Goal: Information Seeking & Learning: Learn about a topic

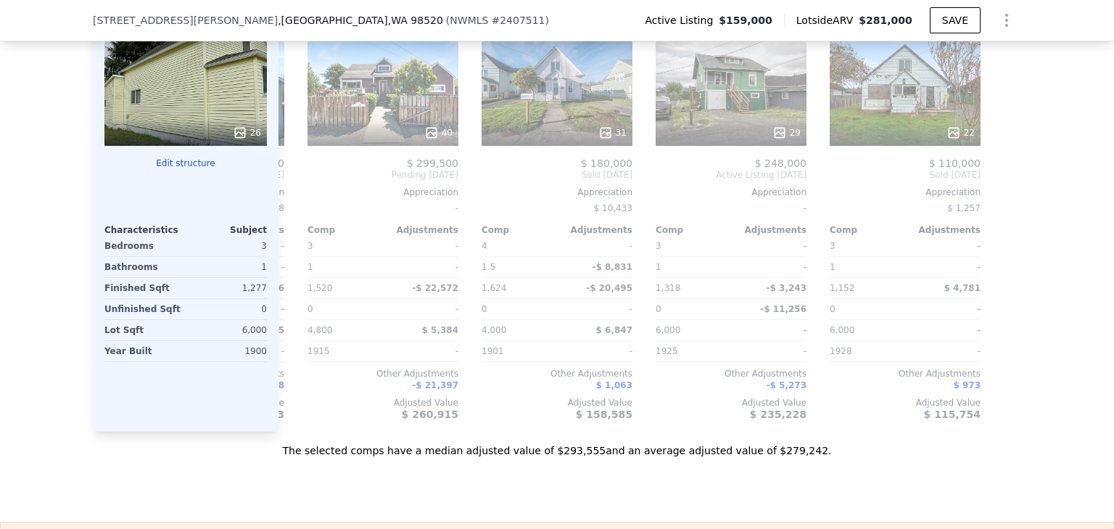
scroll to position [1571, 0]
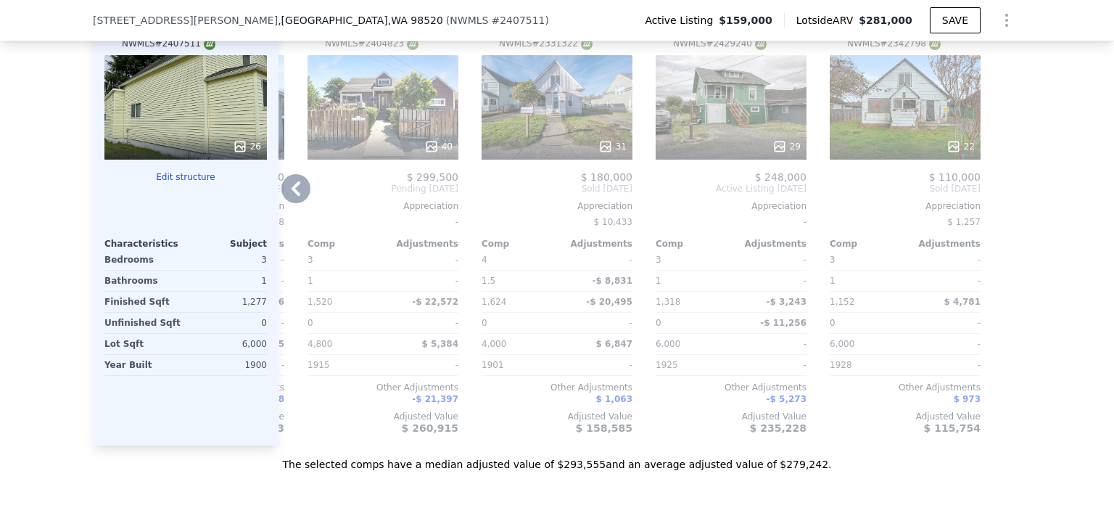
click at [907, 128] on div "22" at bounding box center [905, 107] width 151 height 104
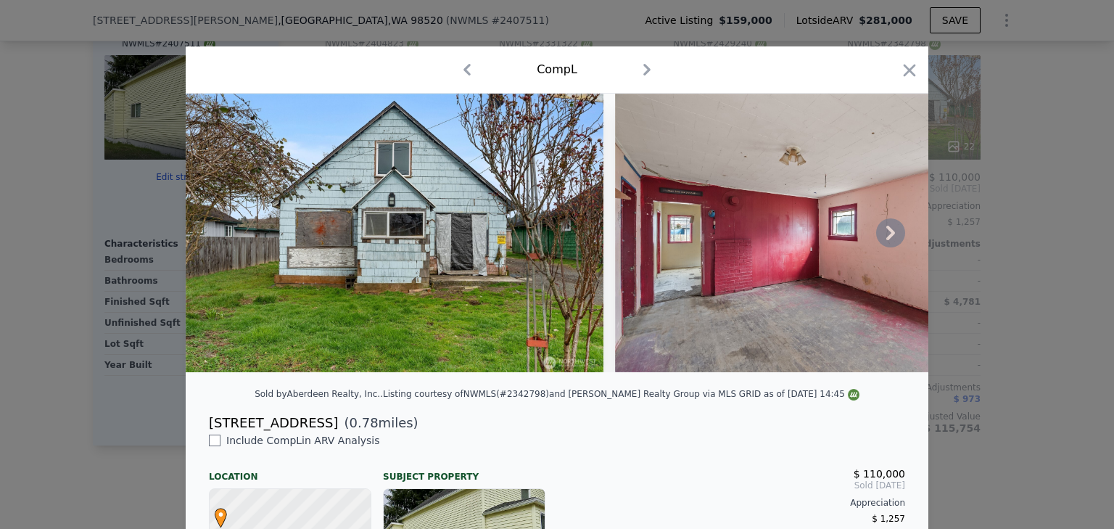
click at [708, 215] on img at bounding box center [824, 233] width 418 height 279
click at [475, 219] on img at bounding box center [395, 233] width 418 height 279
click at [644, 69] on icon "button" at bounding box center [647, 70] width 7 height 12
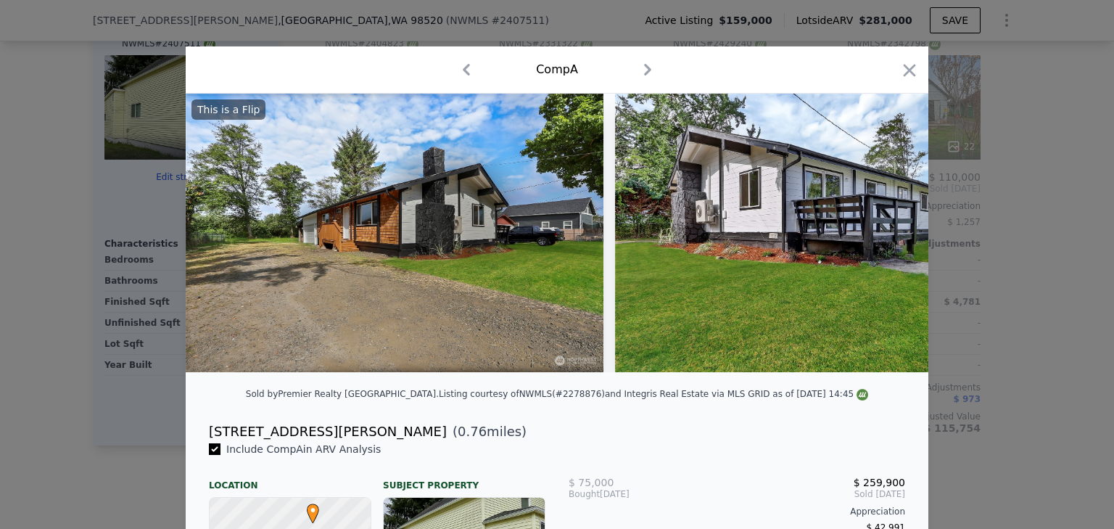
click at [463, 69] on icon "button" at bounding box center [466, 70] width 7 height 12
checkbox input "false"
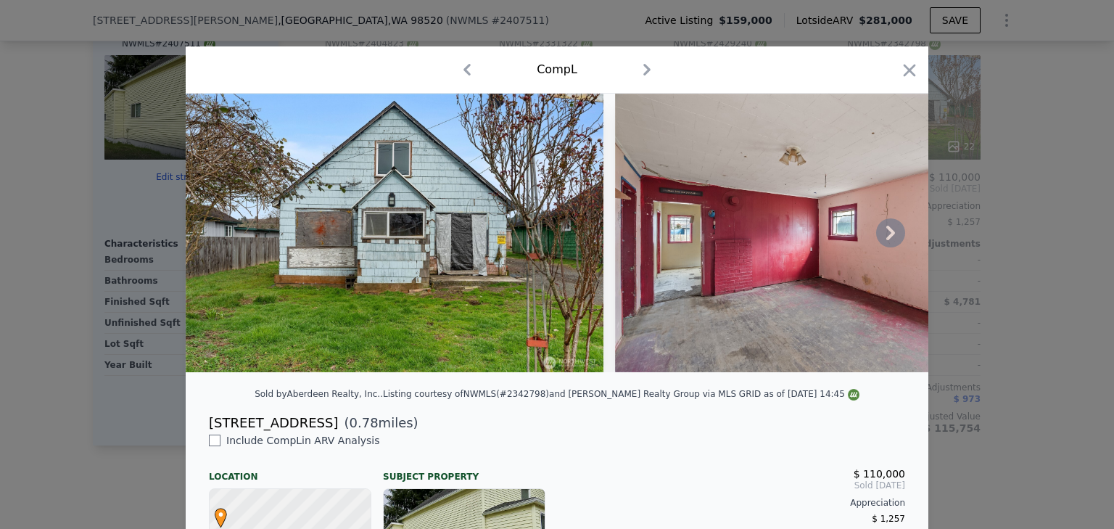
click at [880, 231] on icon at bounding box center [890, 232] width 29 height 29
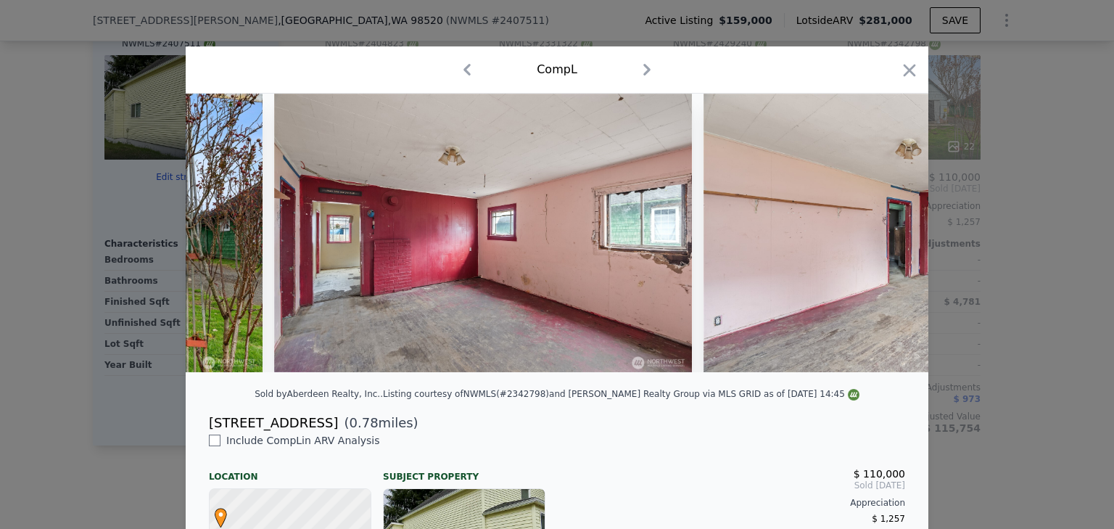
scroll to position [0, 348]
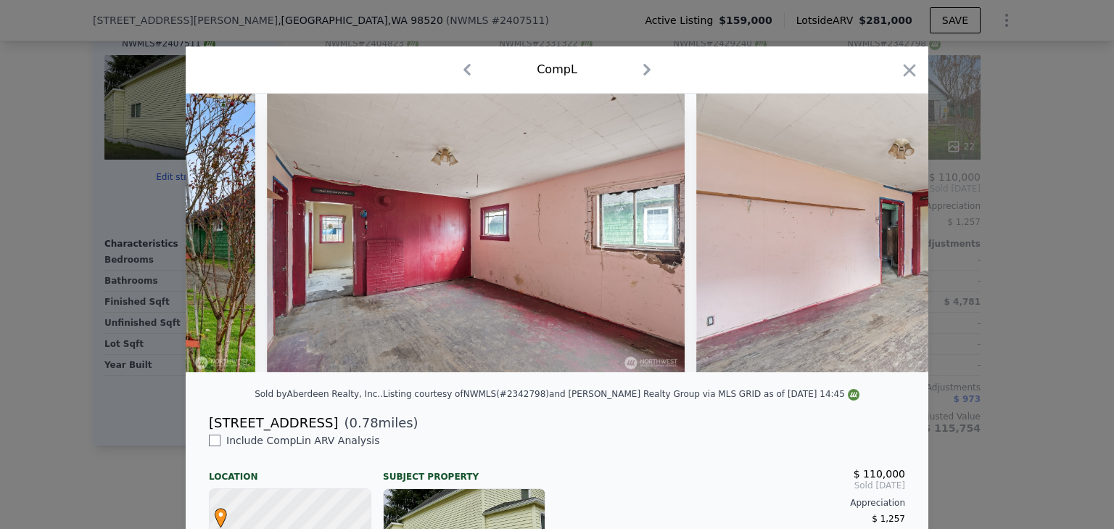
click at [880, 231] on img at bounding box center [906, 233] width 418 height 279
click at [881, 240] on icon at bounding box center [890, 232] width 29 height 29
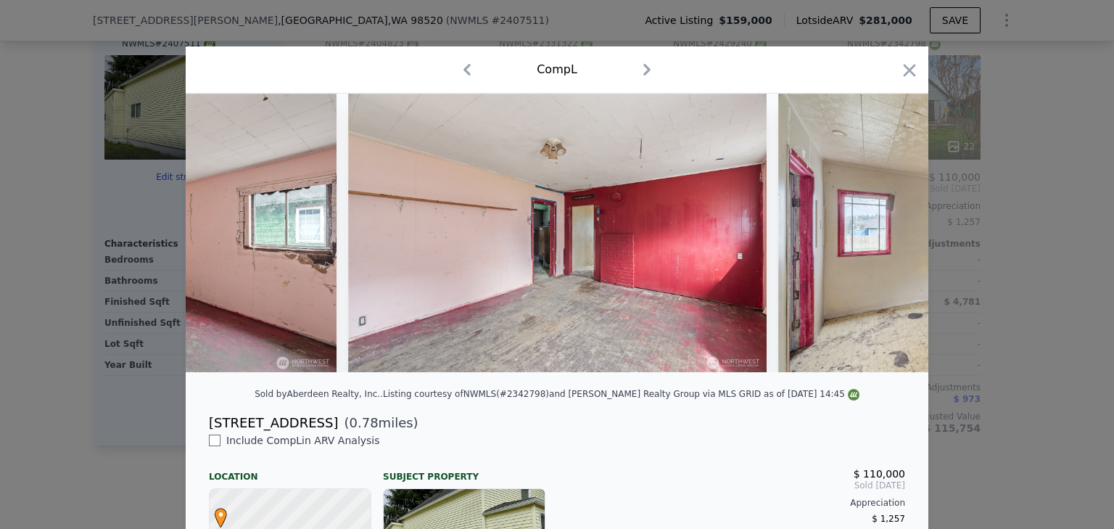
click at [881, 240] on img at bounding box center [988, 233] width 418 height 279
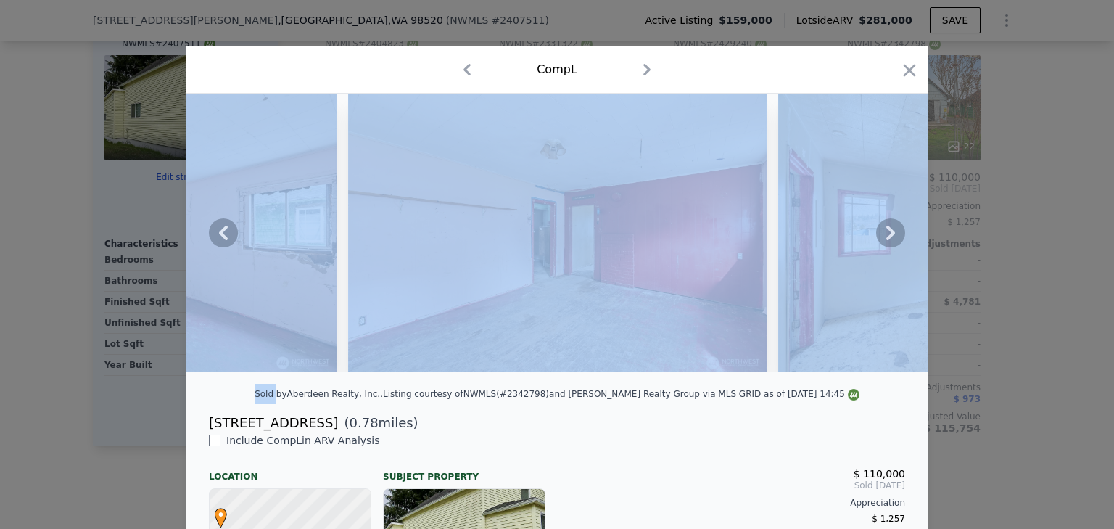
click at [881, 240] on icon at bounding box center [890, 232] width 29 height 29
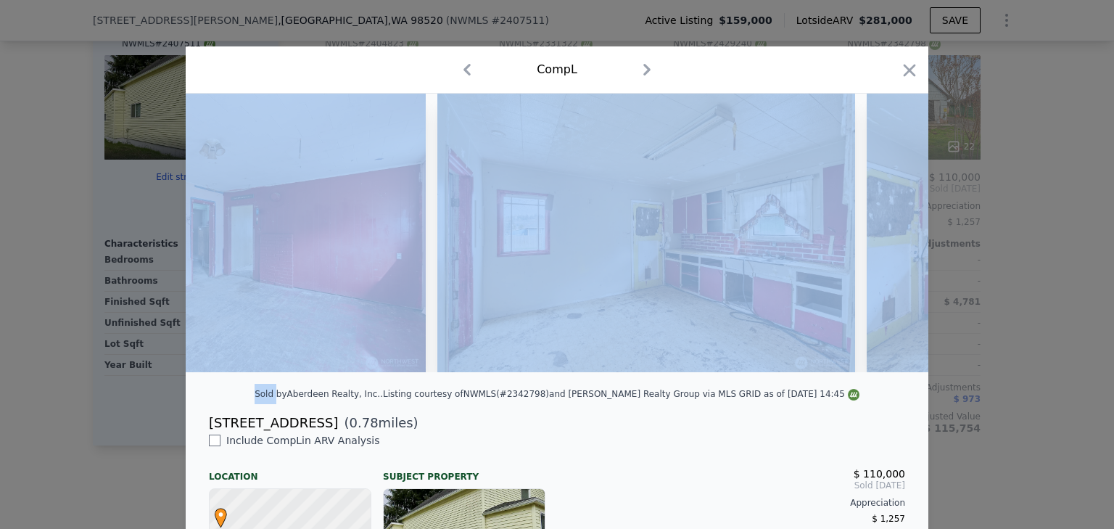
scroll to position [0, 1045]
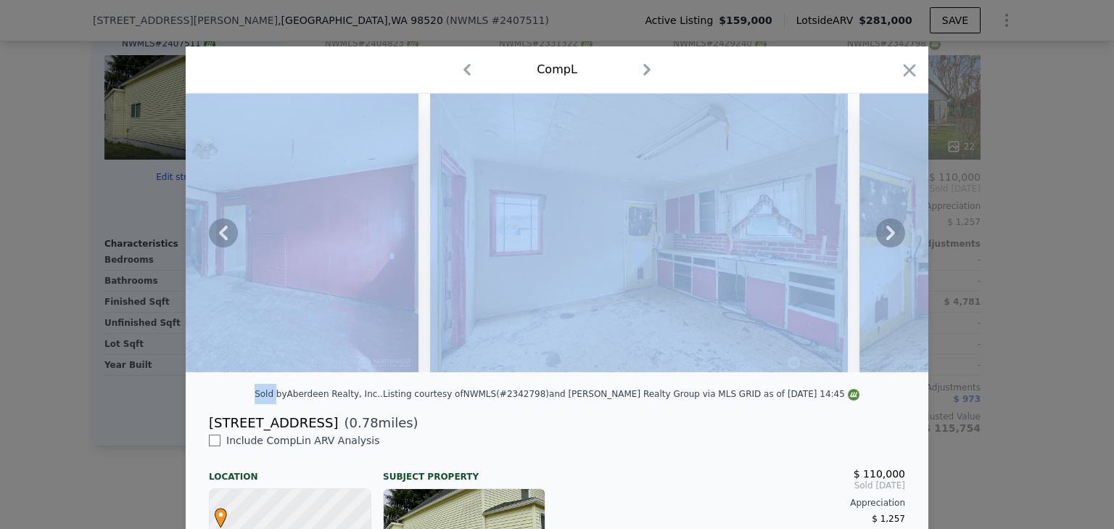
click at [768, 78] on div "Comp L" at bounding box center [557, 69] width 720 height 23
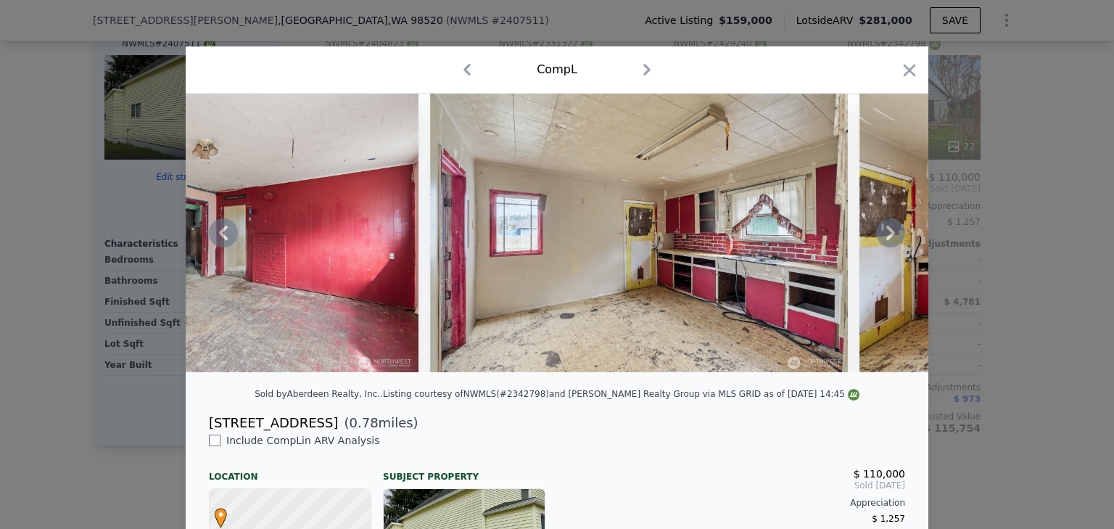
click at [887, 235] on icon at bounding box center [891, 233] width 9 height 15
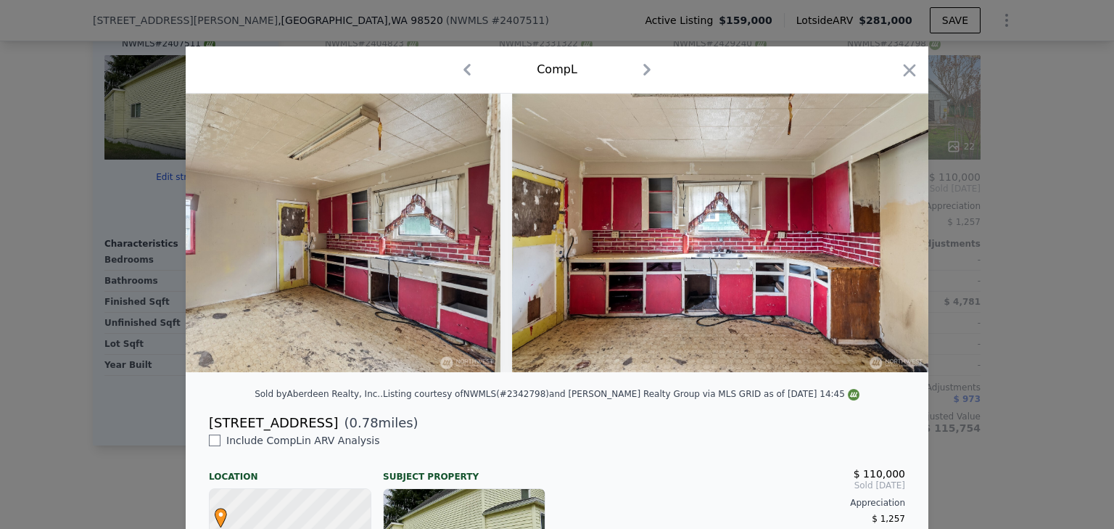
scroll to position [0, 1393]
click at [887, 239] on icon at bounding box center [891, 233] width 9 height 15
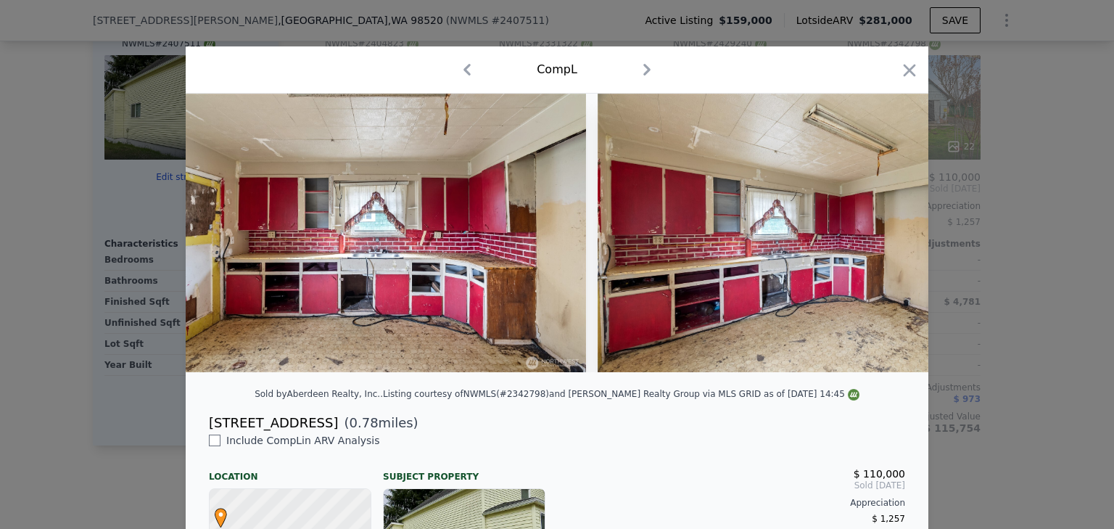
scroll to position [0, 1741]
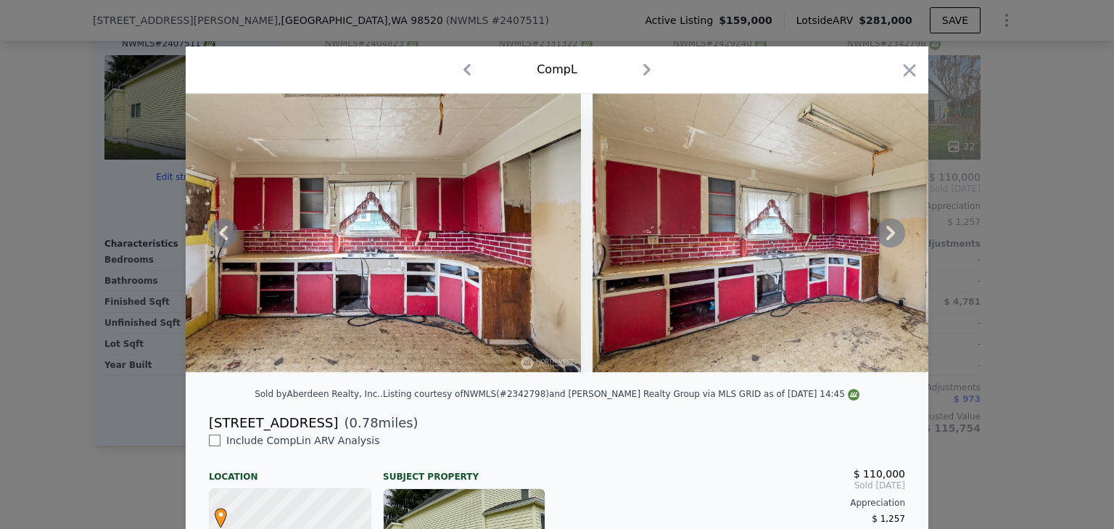
click at [894, 241] on icon at bounding box center [890, 232] width 29 height 29
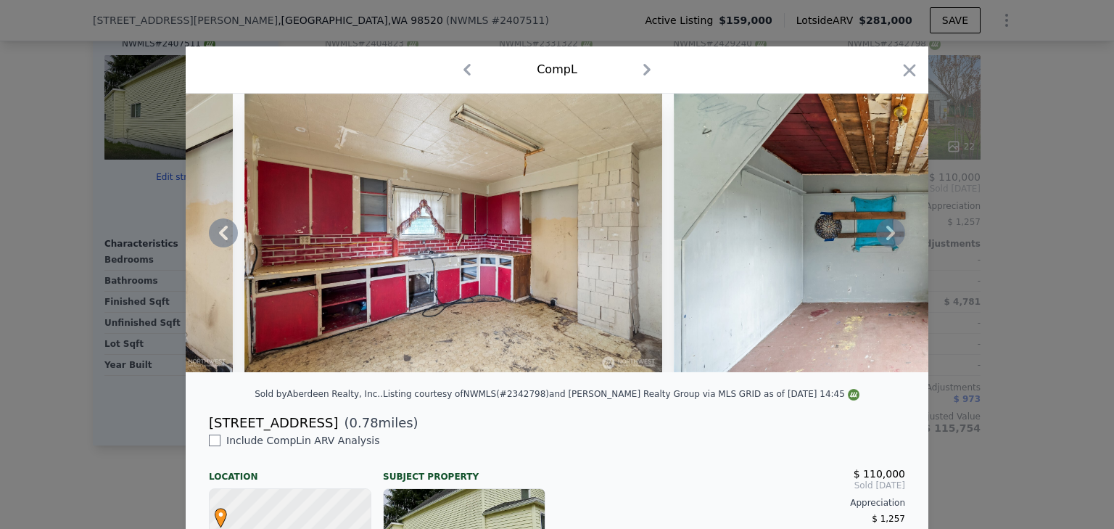
click at [894, 241] on icon at bounding box center [890, 232] width 29 height 29
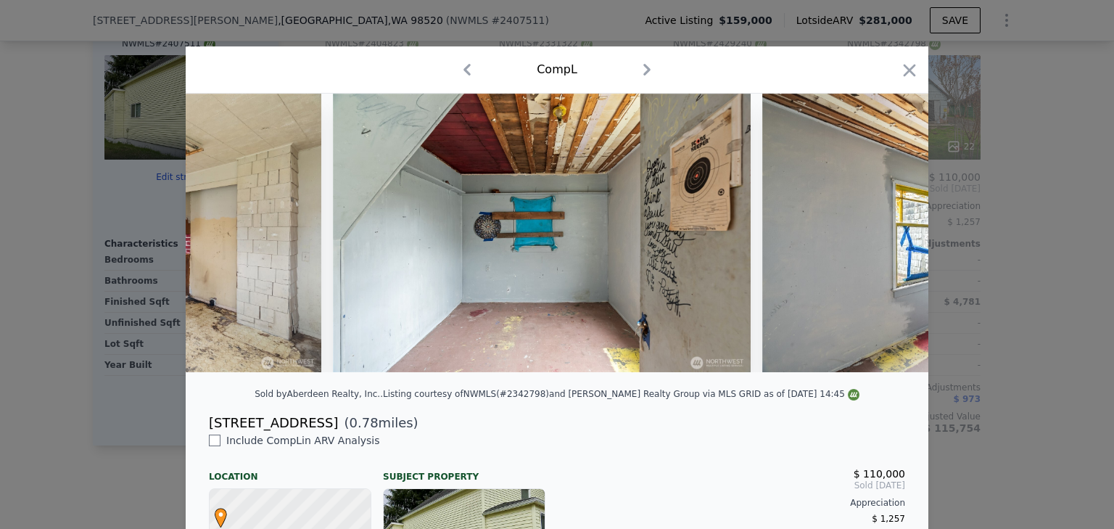
scroll to position [0, 2438]
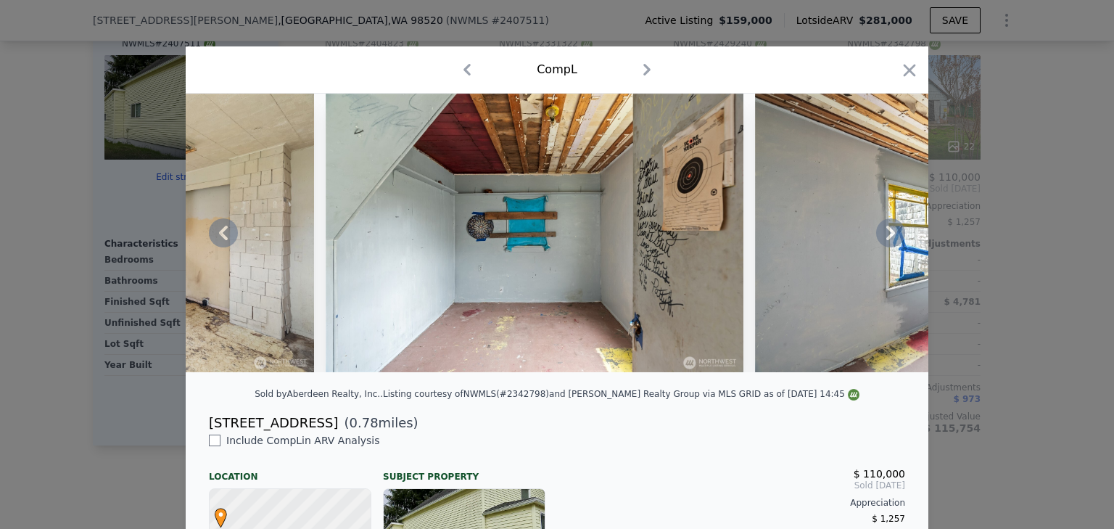
click at [894, 241] on icon at bounding box center [890, 232] width 29 height 29
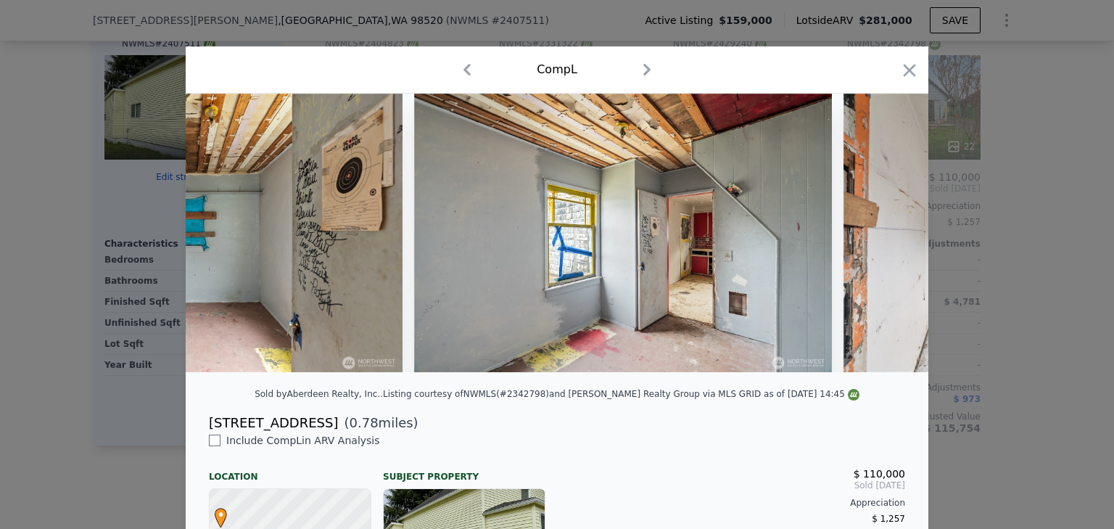
scroll to position [0, 2786]
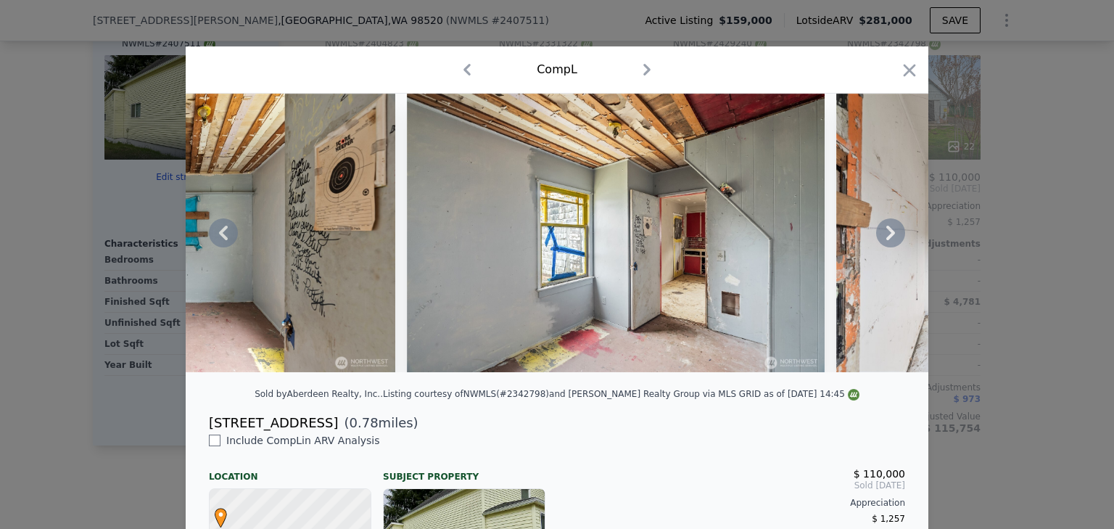
click at [894, 241] on icon at bounding box center [890, 232] width 29 height 29
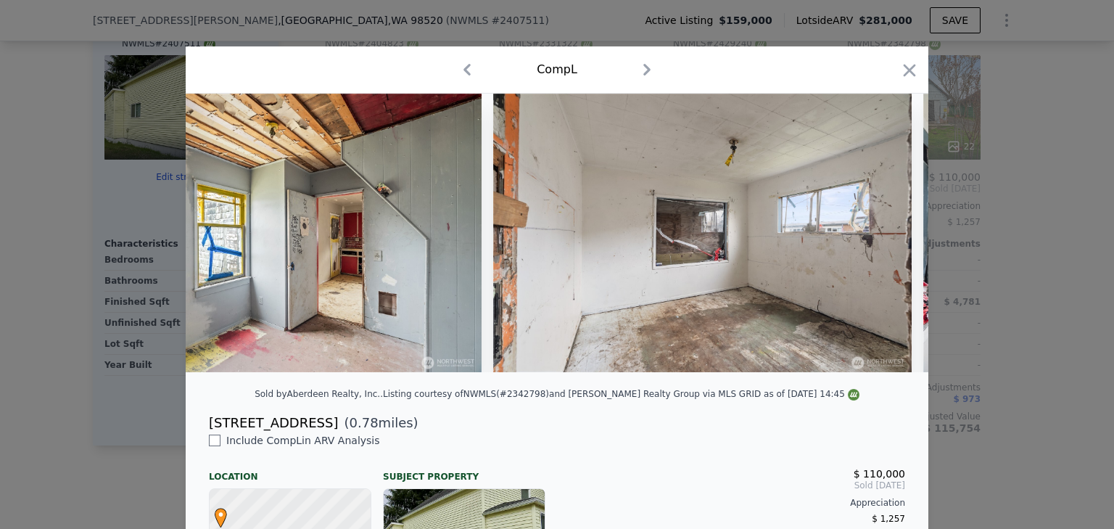
scroll to position [0, 3134]
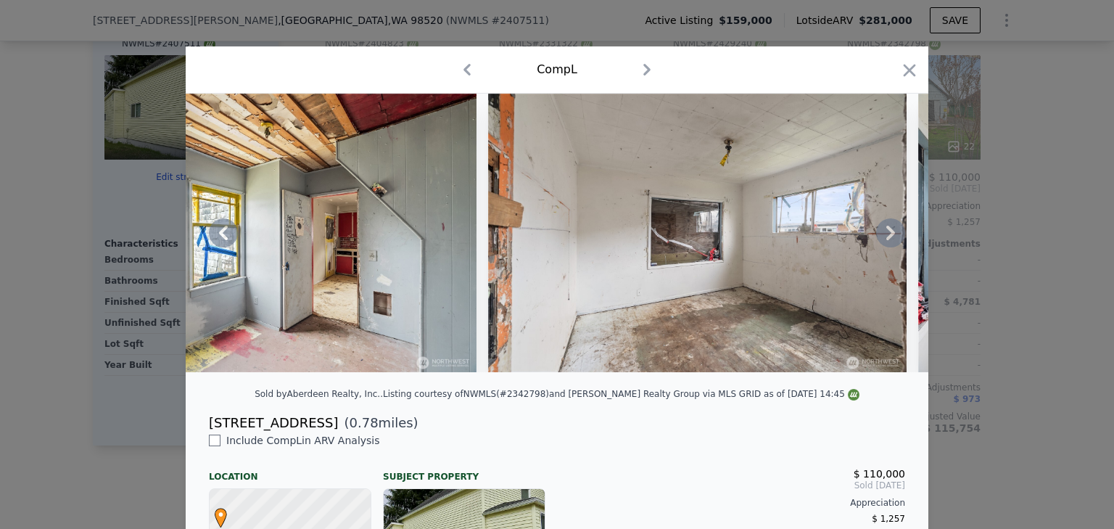
click at [887, 240] on icon at bounding box center [891, 233] width 9 height 15
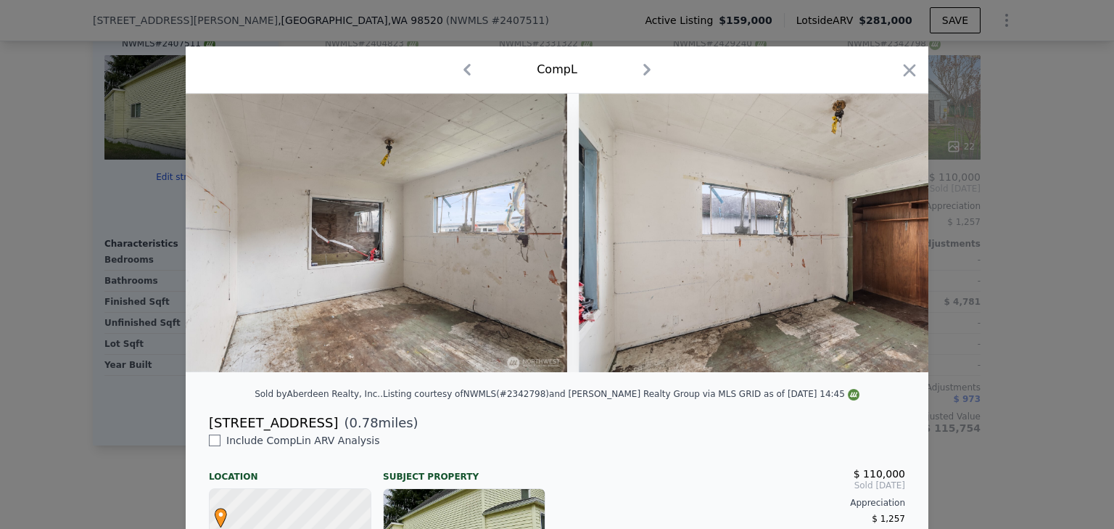
scroll to position [0, 3483]
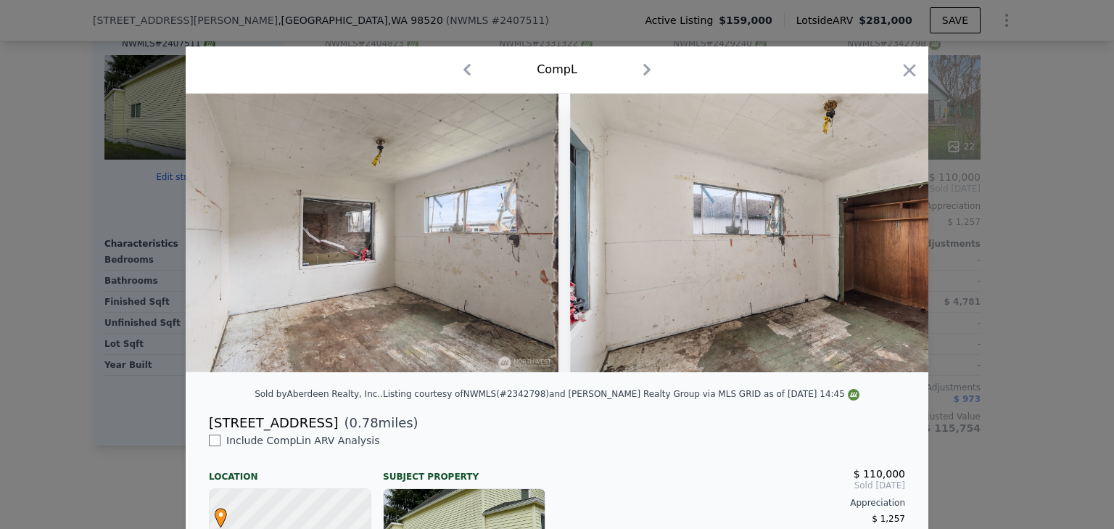
click at [884, 242] on img at bounding box center [779, 233] width 418 height 279
click at [900, 71] on icon "button" at bounding box center [910, 70] width 20 height 20
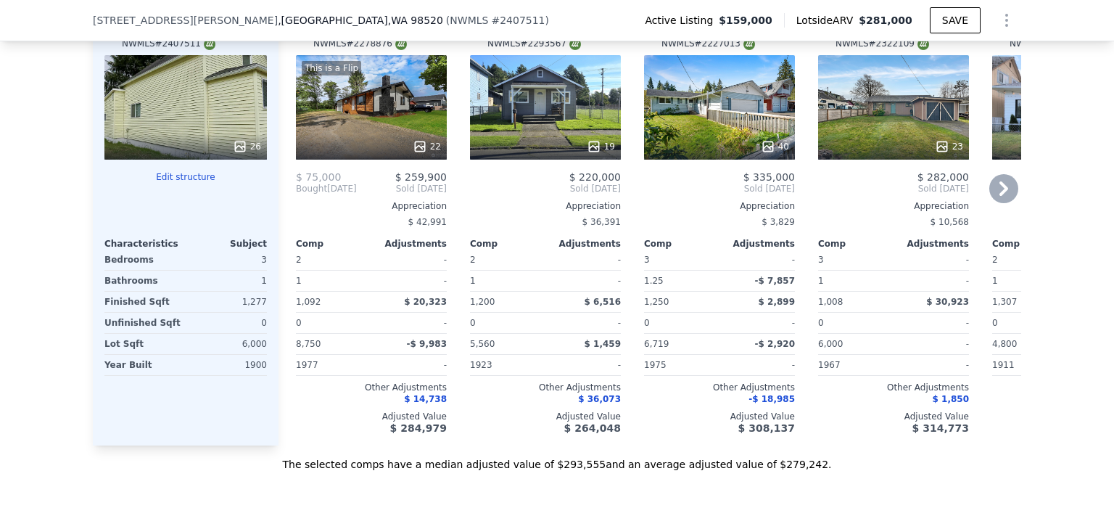
click at [866, 133] on div "23" at bounding box center [893, 107] width 151 height 104
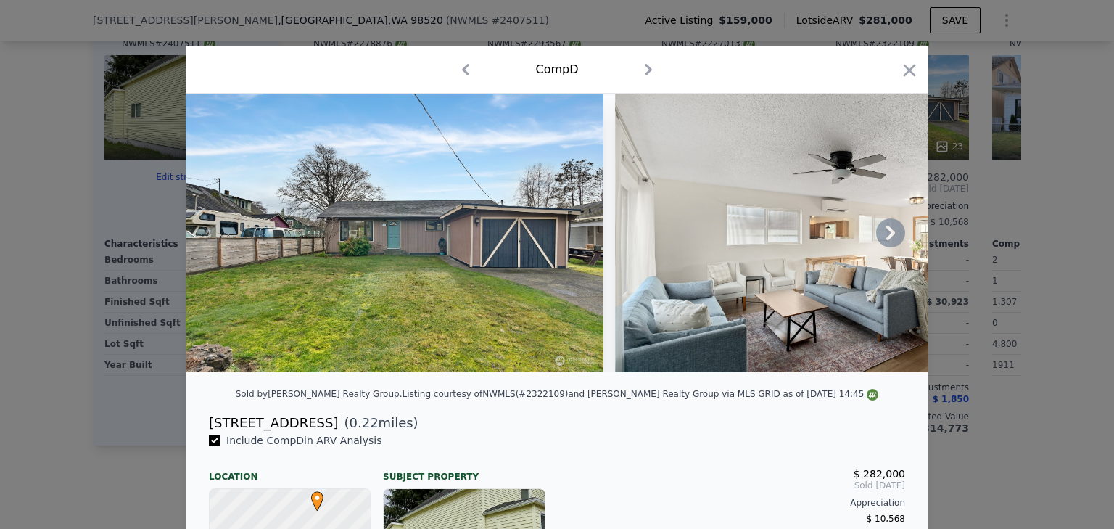
click at [878, 237] on icon at bounding box center [890, 232] width 29 height 29
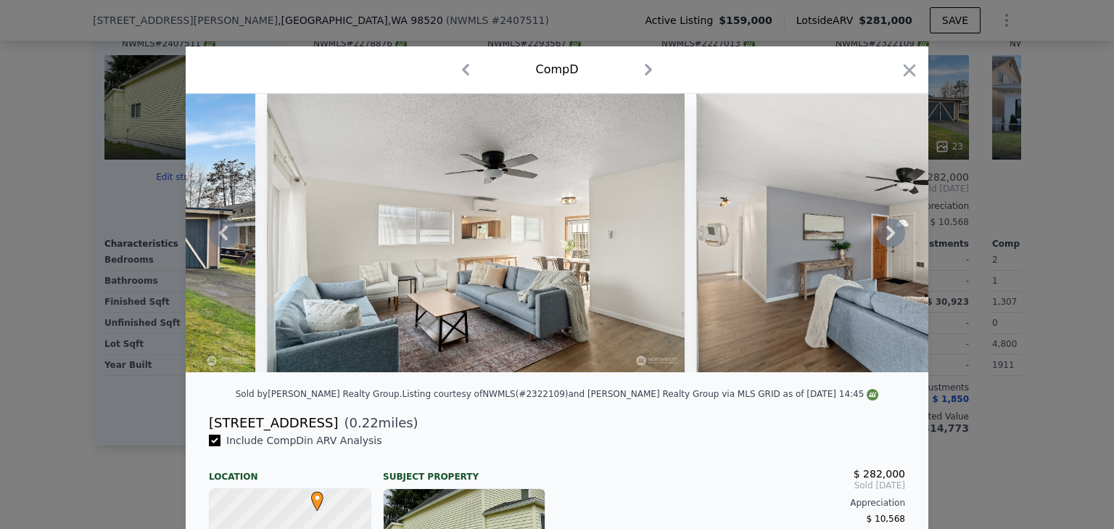
click at [878, 237] on icon at bounding box center [890, 232] width 29 height 29
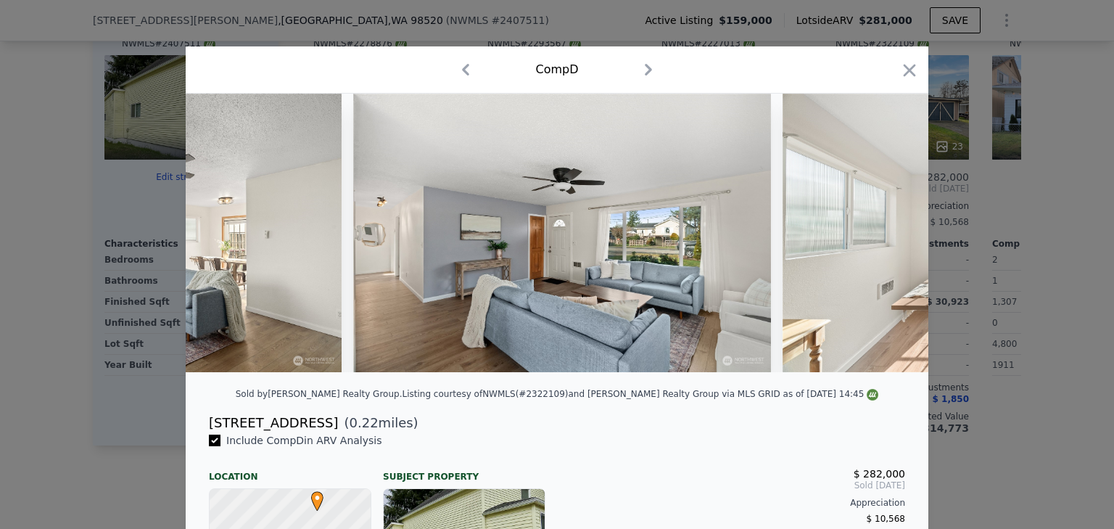
scroll to position [0, 697]
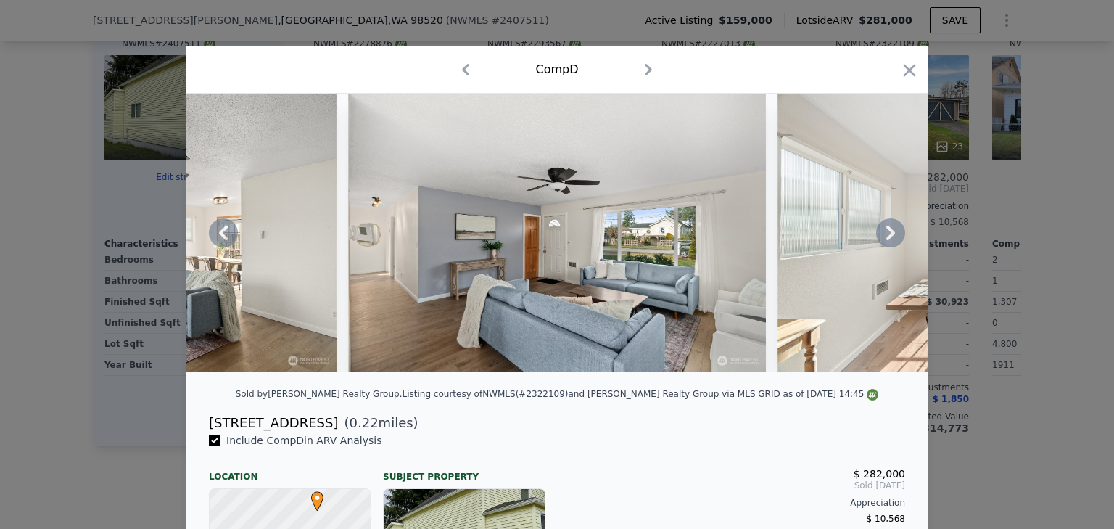
click at [887, 239] on icon at bounding box center [891, 233] width 9 height 15
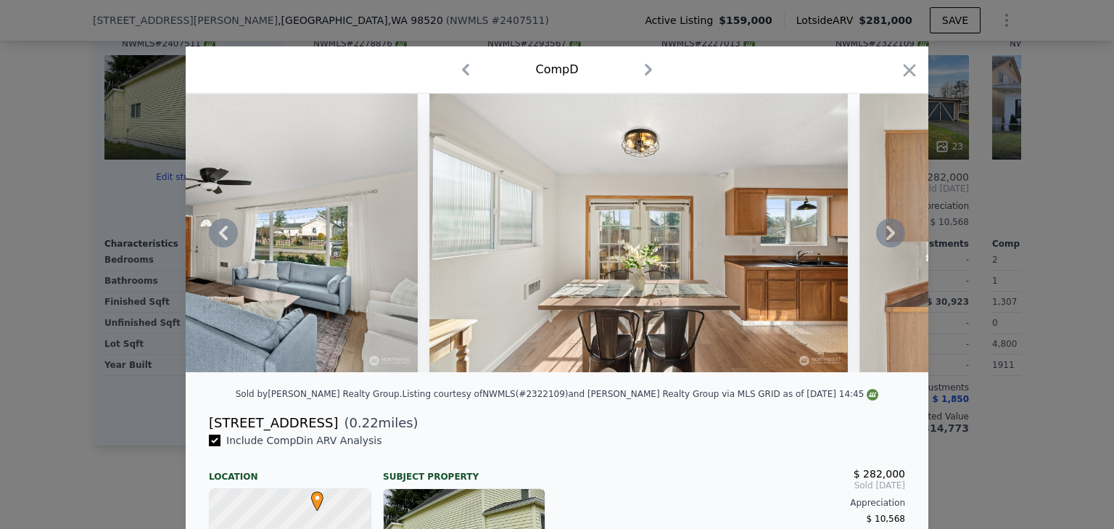
click at [887, 239] on icon at bounding box center [891, 233] width 9 height 15
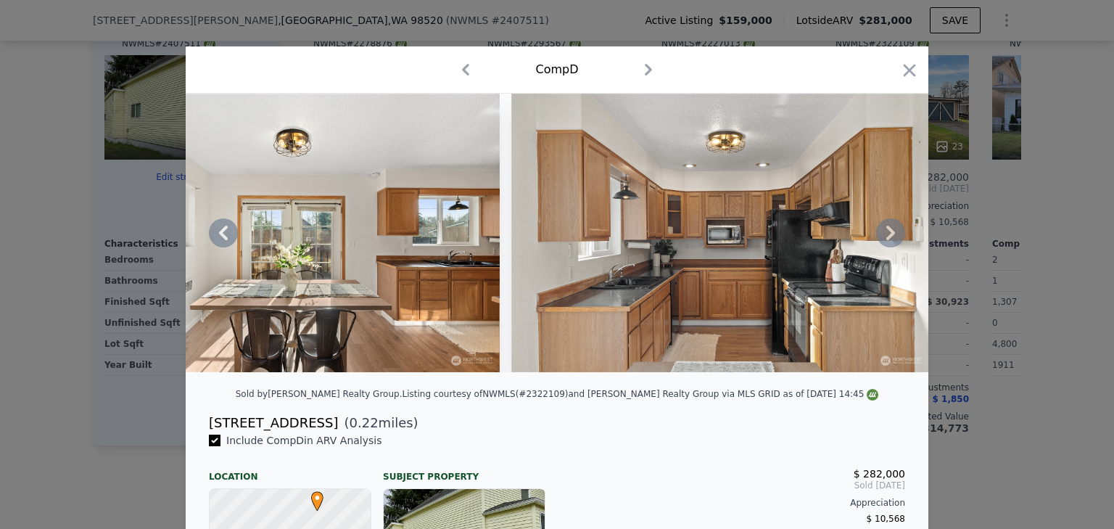
click at [887, 239] on icon at bounding box center [891, 233] width 9 height 15
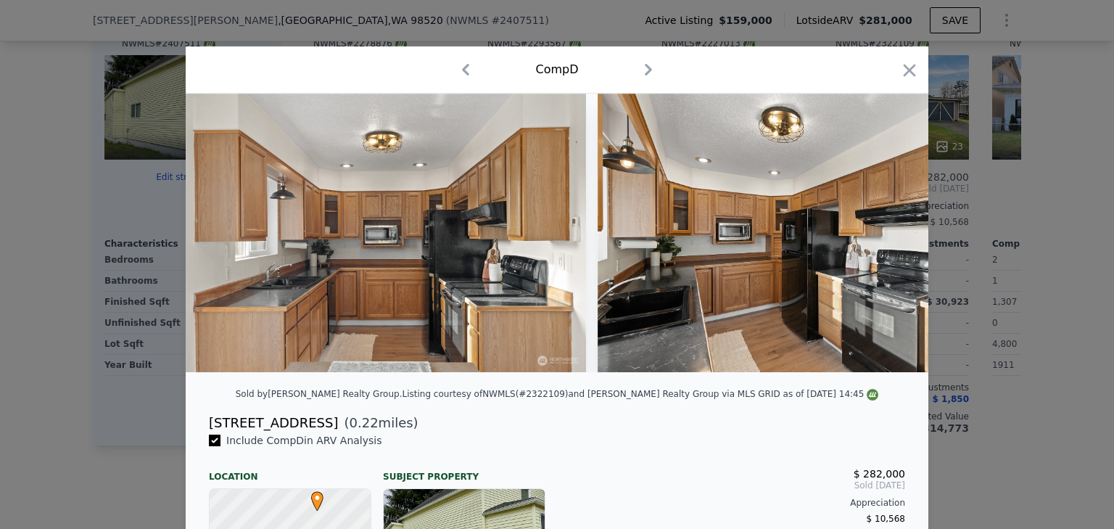
scroll to position [0, 1741]
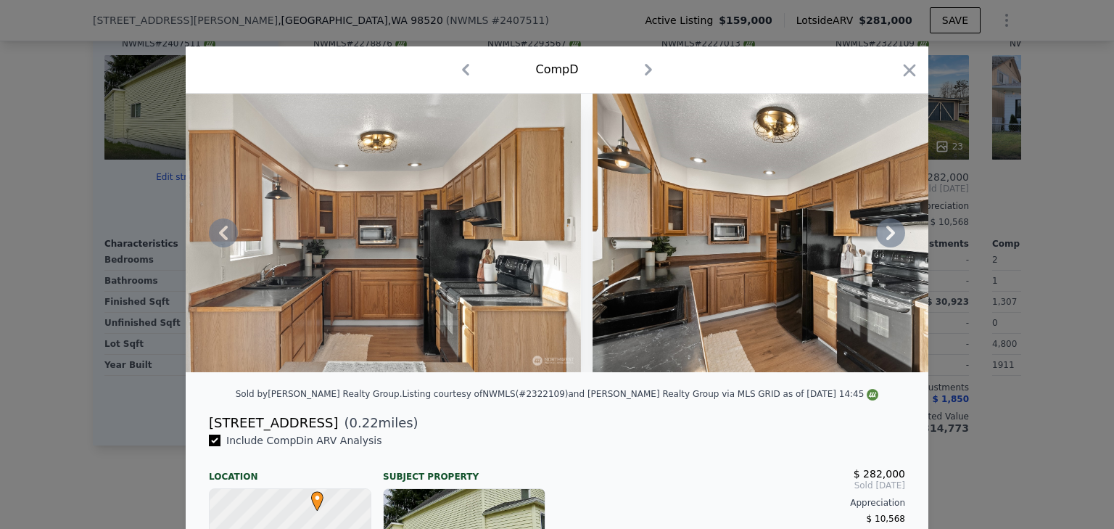
click at [887, 239] on icon at bounding box center [891, 233] width 9 height 15
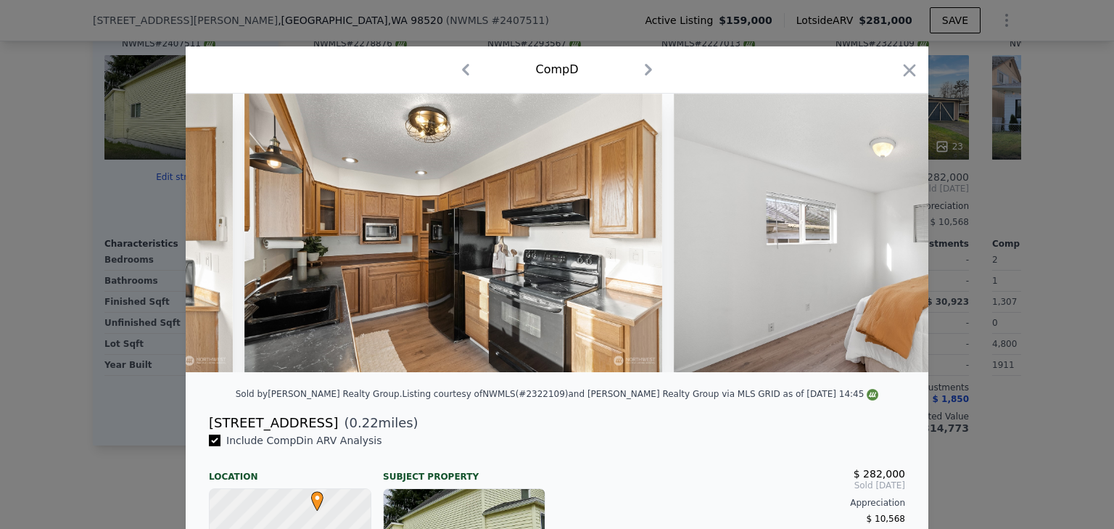
click at [887, 239] on img at bounding box center [883, 233] width 418 height 279
click at [887, 239] on icon at bounding box center [891, 233] width 9 height 15
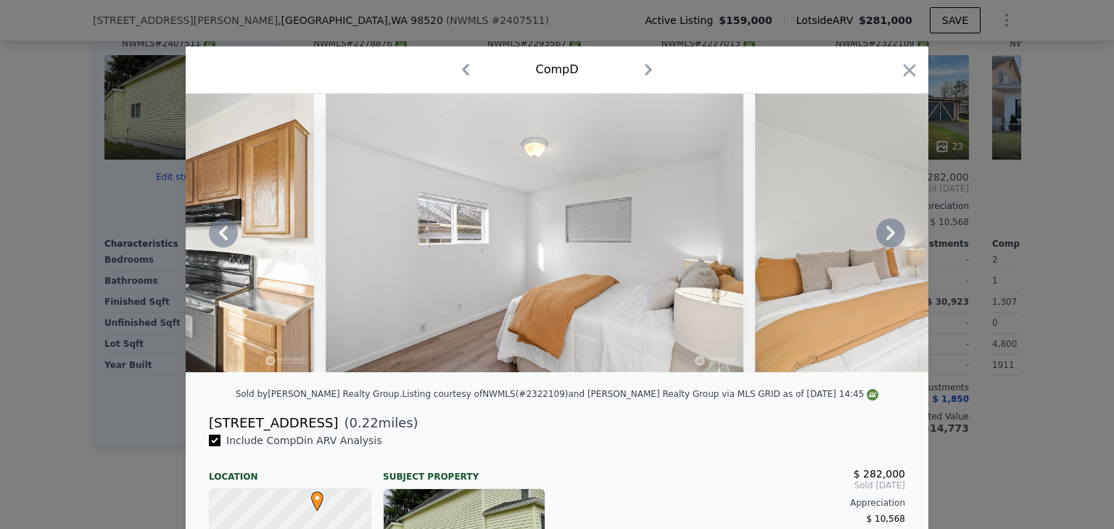
click at [887, 239] on icon at bounding box center [891, 233] width 9 height 15
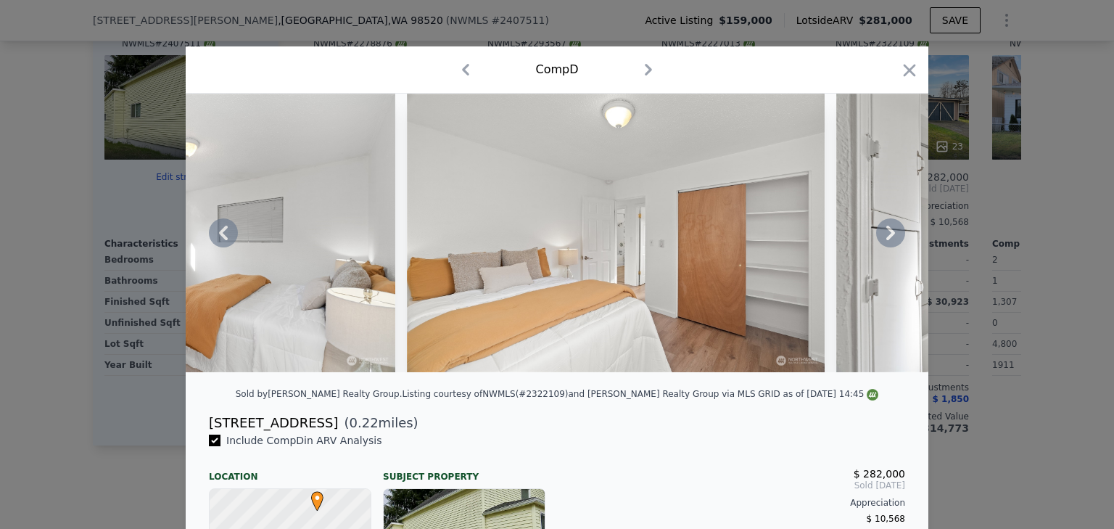
click at [887, 239] on icon at bounding box center [891, 233] width 9 height 15
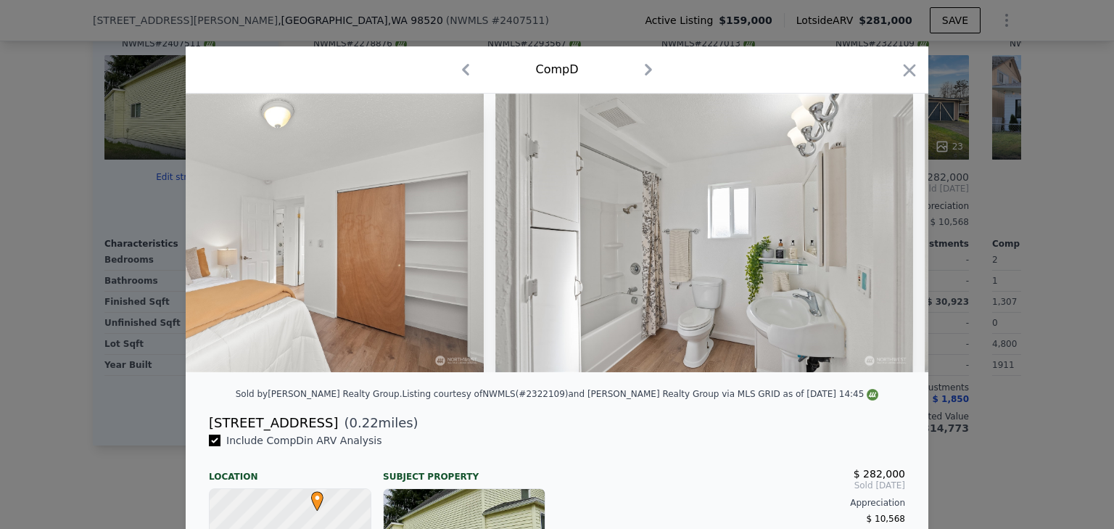
scroll to position [0, 3134]
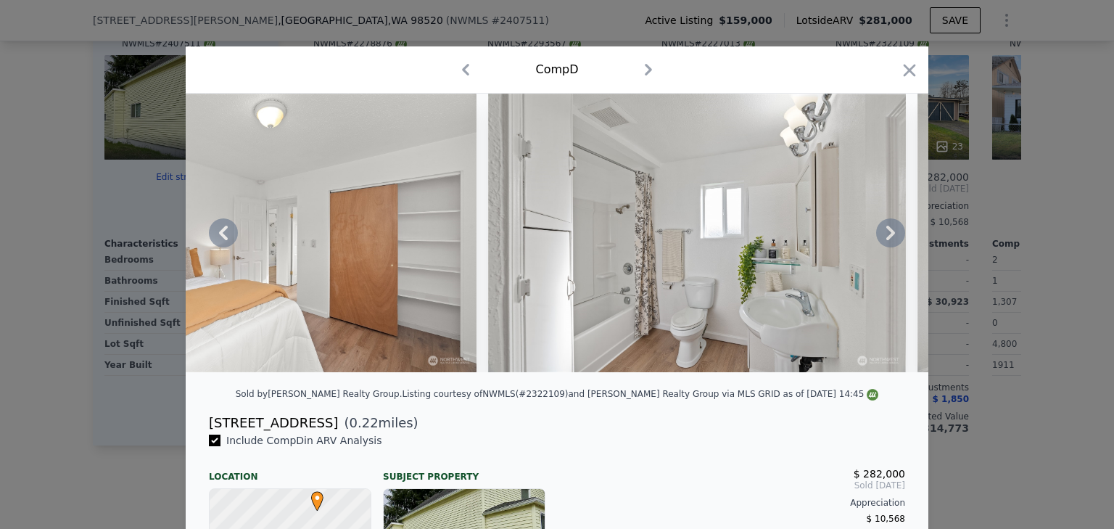
click at [887, 239] on icon at bounding box center [891, 233] width 9 height 15
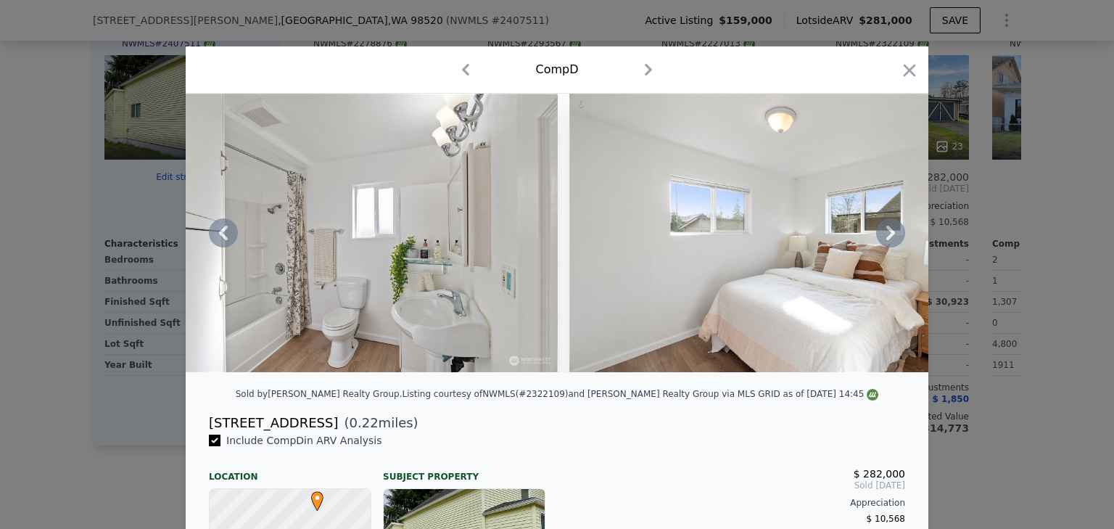
click at [887, 239] on icon at bounding box center [891, 233] width 9 height 15
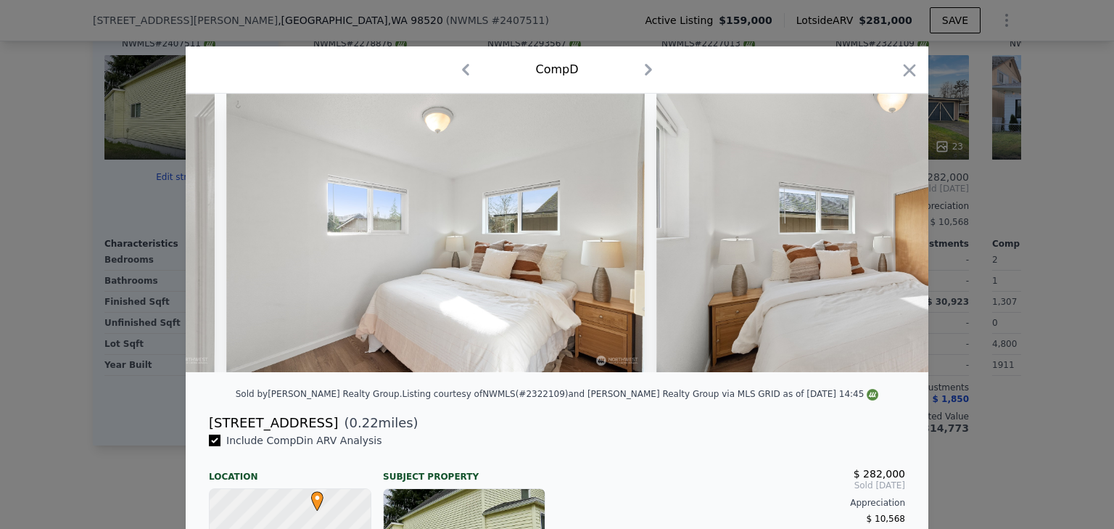
scroll to position [0, 3831]
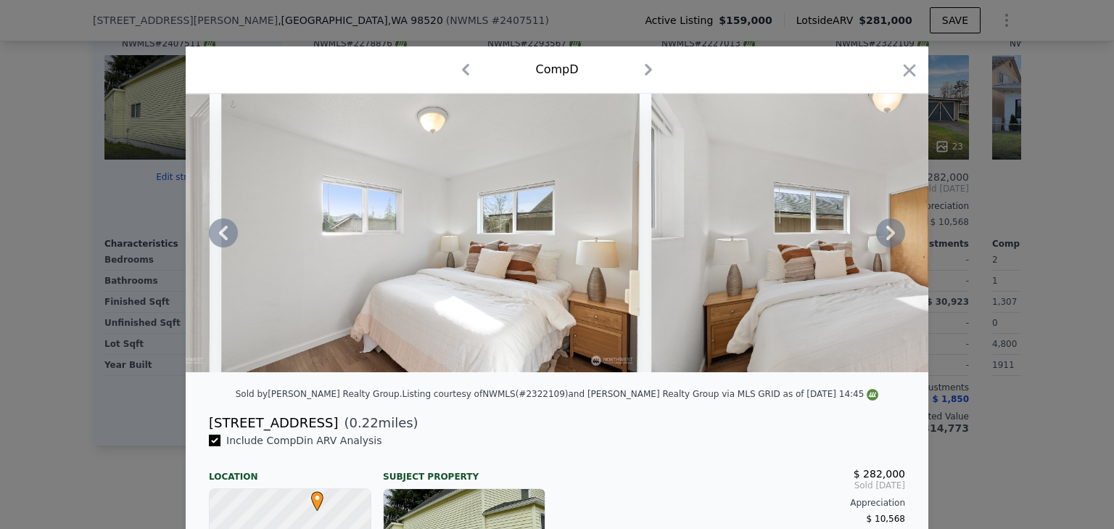
click at [887, 239] on icon at bounding box center [891, 233] width 9 height 15
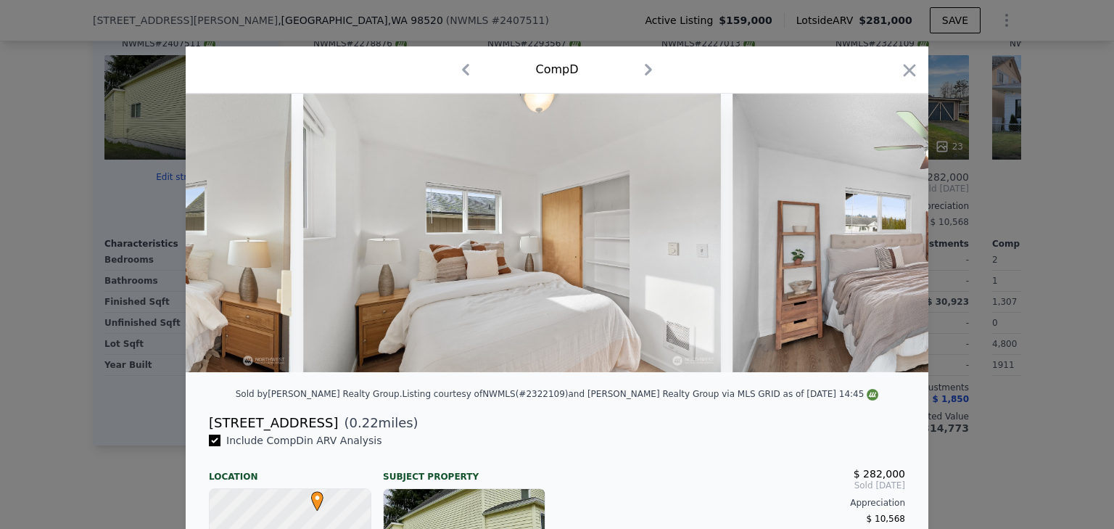
click at [887, 239] on img at bounding box center [942, 233] width 418 height 279
click at [887, 239] on icon at bounding box center [891, 233] width 9 height 15
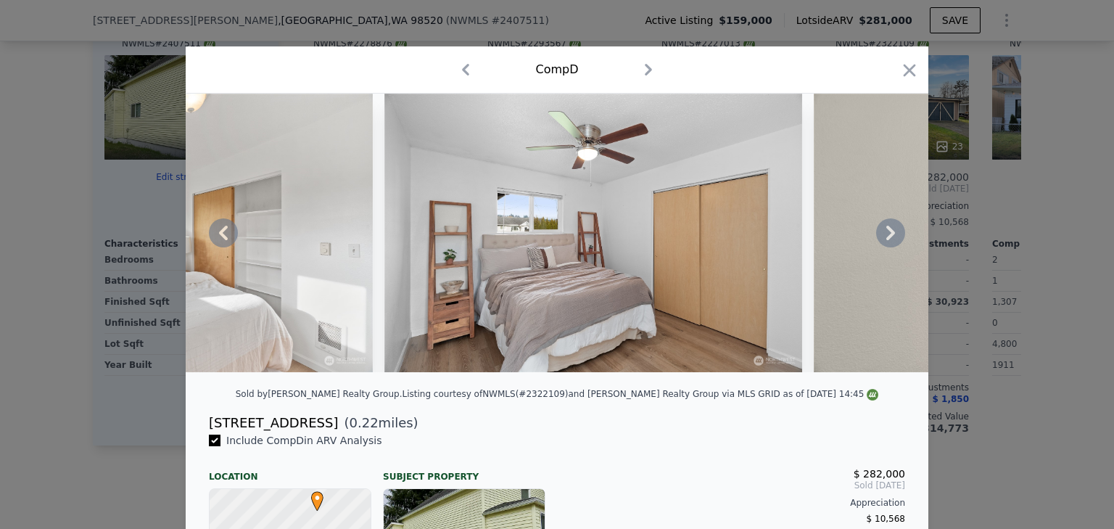
click at [887, 239] on icon at bounding box center [891, 233] width 9 height 15
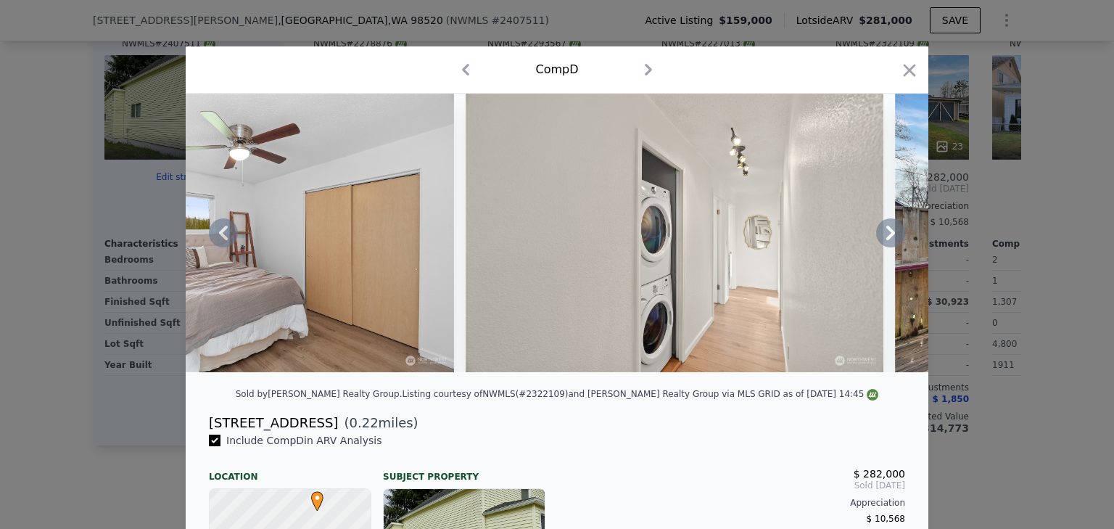
click at [883, 239] on icon at bounding box center [890, 232] width 29 height 29
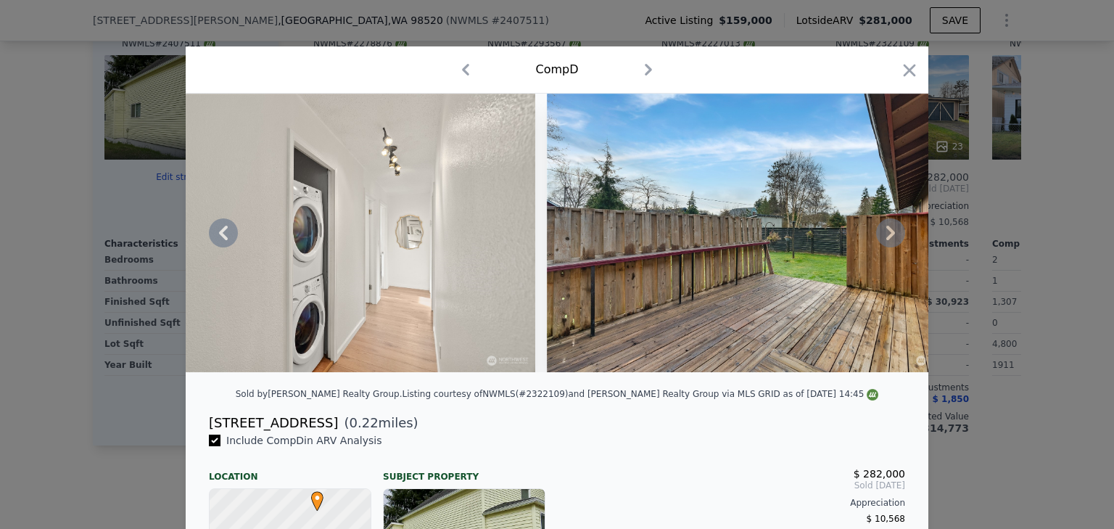
click at [883, 239] on icon at bounding box center [890, 232] width 29 height 29
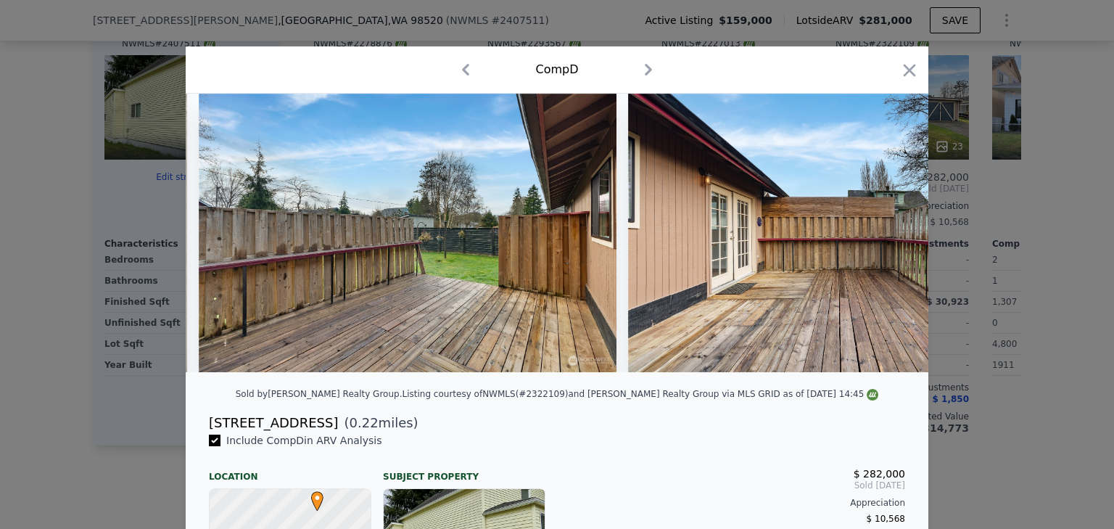
click at [883, 239] on div at bounding box center [557, 233] width 743 height 279
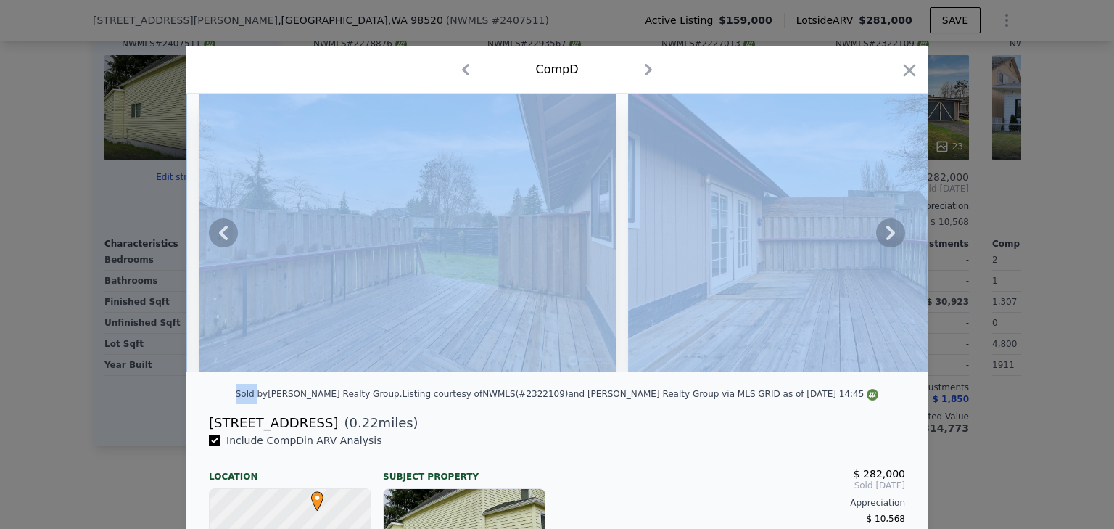
click at [883, 239] on icon at bounding box center [890, 232] width 29 height 29
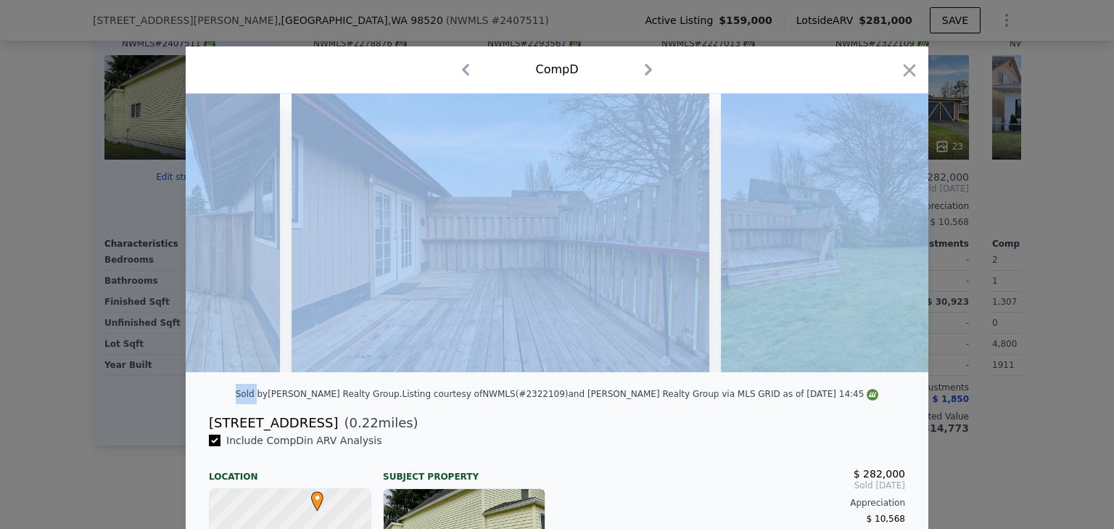
scroll to position [0, 5921]
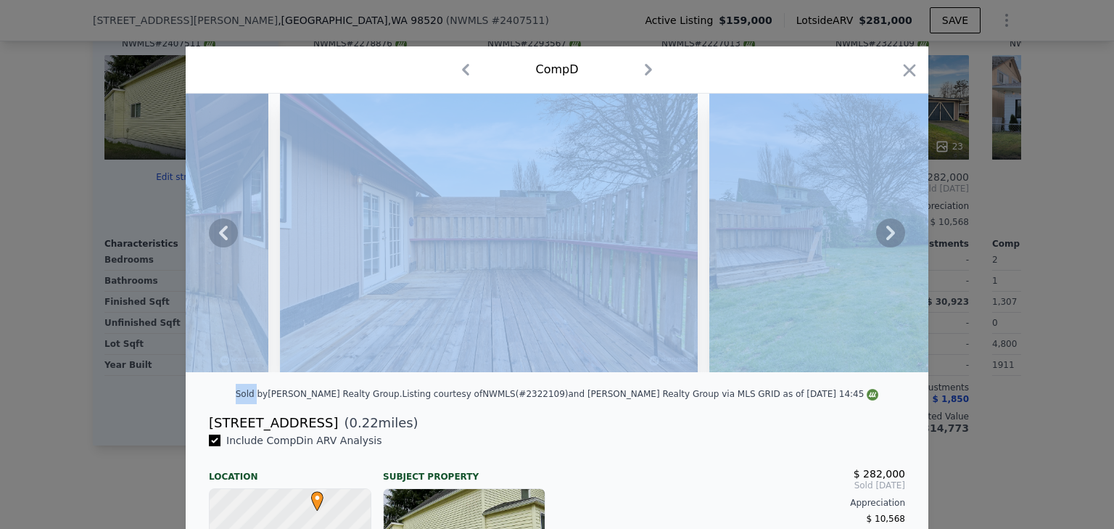
click at [792, 78] on div "Comp D" at bounding box center [557, 69] width 720 height 23
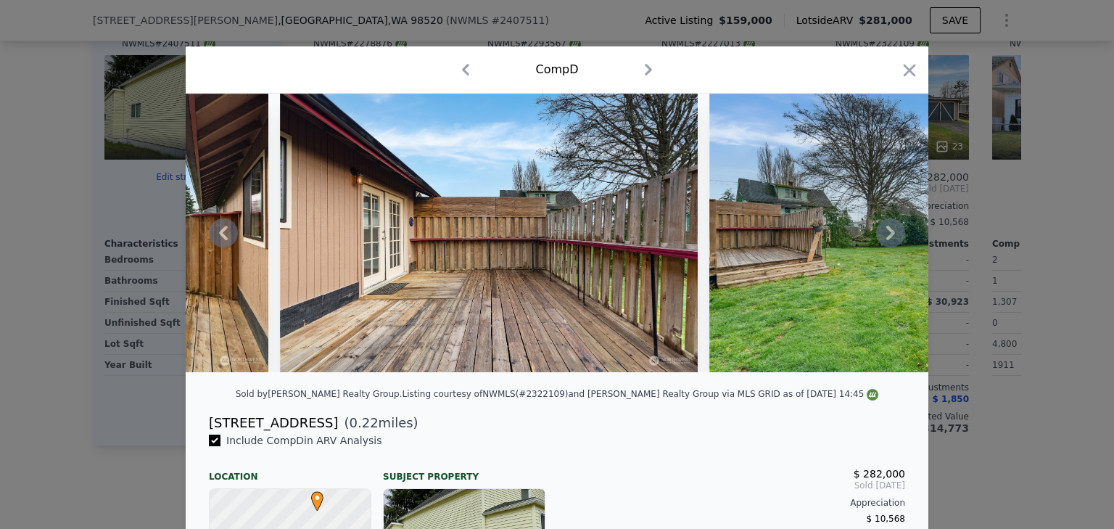
click at [892, 241] on icon at bounding box center [890, 232] width 29 height 29
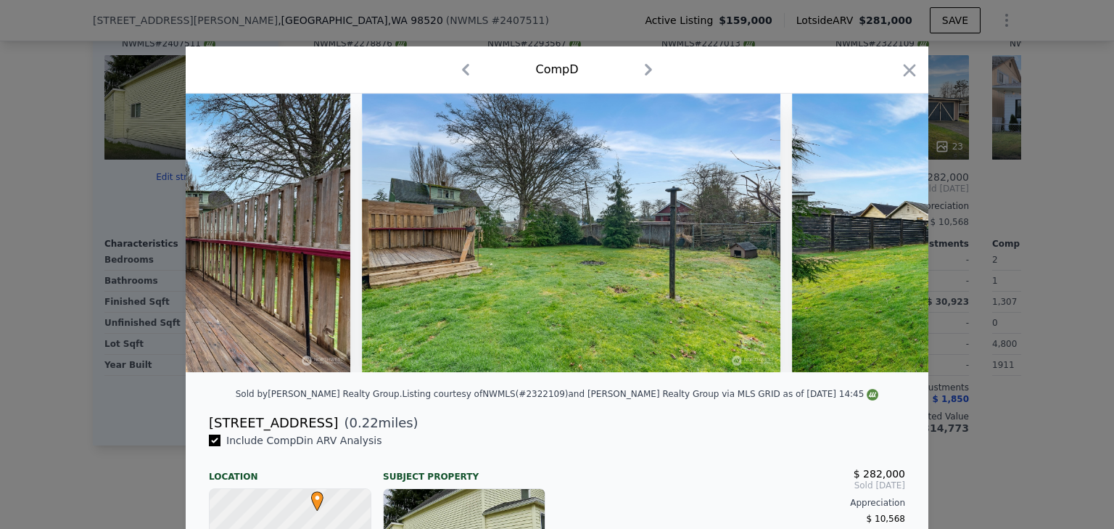
scroll to position [0, 6269]
click at [909, 76] on icon "button" at bounding box center [910, 70] width 12 height 12
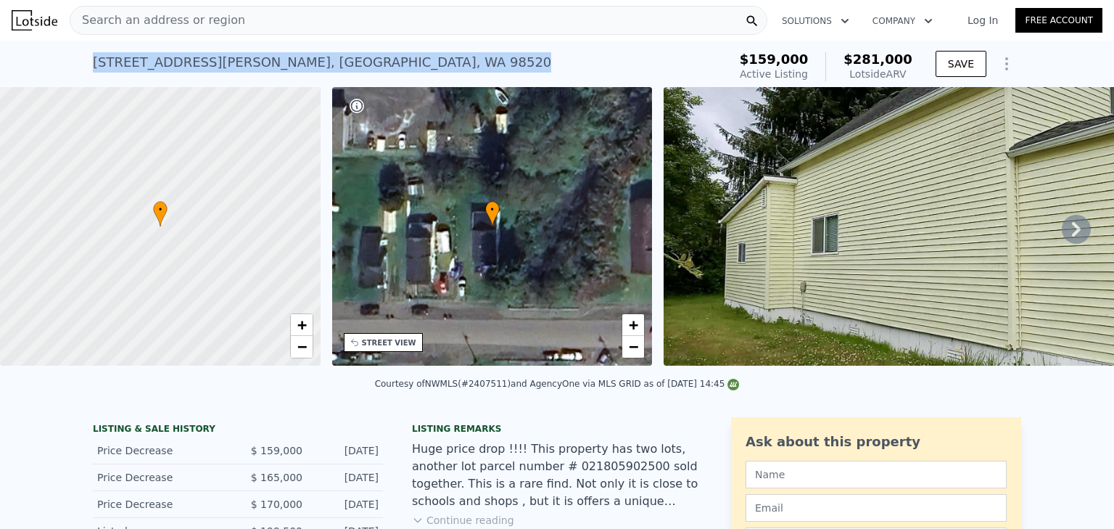
drag, startPoint x: 319, startPoint y: 60, endPoint x: 91, endPoint y: 72, distance: 227.4
click at [93, 73] on div "[STREET_ADDRESS][PERSON_NAME] Active at $159k (~ARV $281k )" at bounding box center [408, 66] width 630 height 41
